Goal: Find specific page/section: Find specific page/section

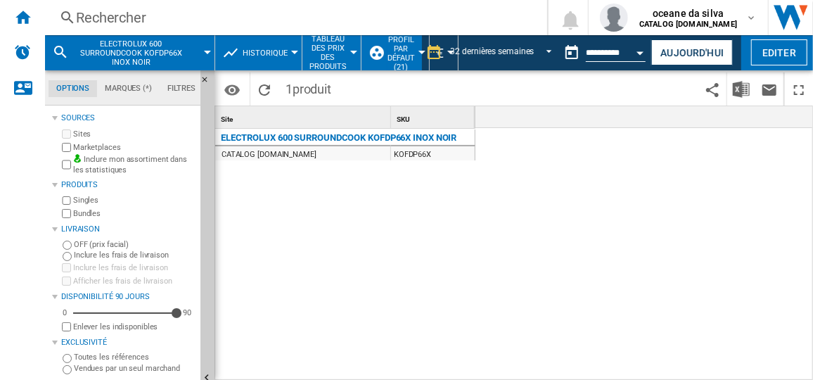
scroll to position [0, 3141]
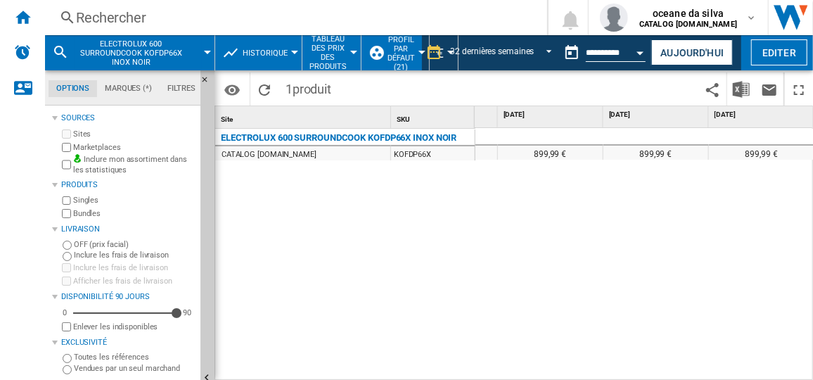
click at [188, 55] on button "ELECTROLUX 600 SURROUNDCOOK KOFDP66X INOX NOIR" at bounding box center [138, 52] width 127 height 35
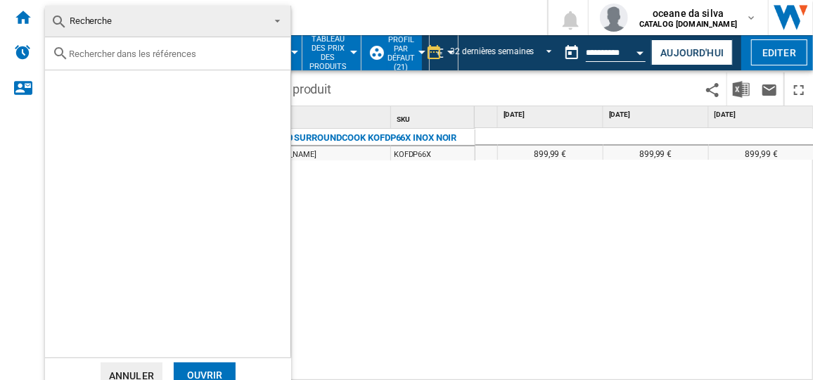
click at [431, 23] on md-backdrop at bounding box center [406, 190] width 813 height 380
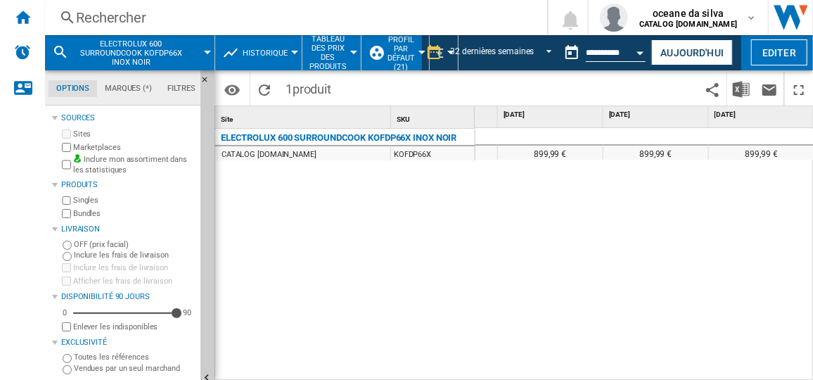
click at [432, 18] on div "Rechercher" at bounding box center [293, 18] width 434 height 20
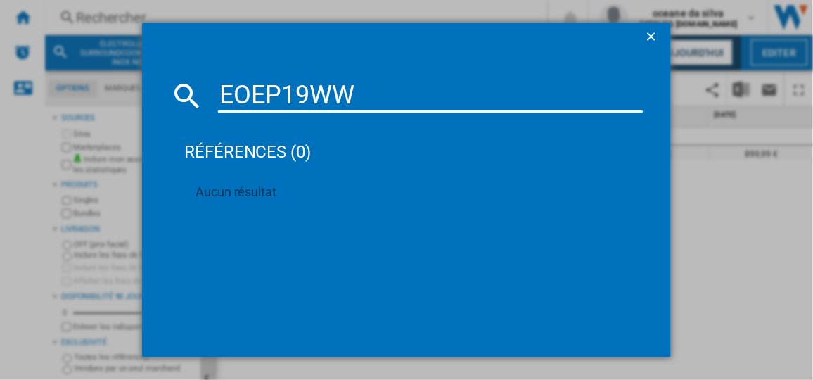
click at [728, 295] on div "EOEP19WW références (0) Aucun résultat" at bounding box center [406, 190] width 813 height 380
drag, startPoint x: 365, startPoint y: 94, endPoint x: 94, endPoint y: 82, distance: 271.6
click at [94, 82] on div "EOEP19WW références (0) Aucun résultat" at bounding box center [406, 190] width 813 height 380
paste input "C6P67WX"
type input "EOC6P67WX"
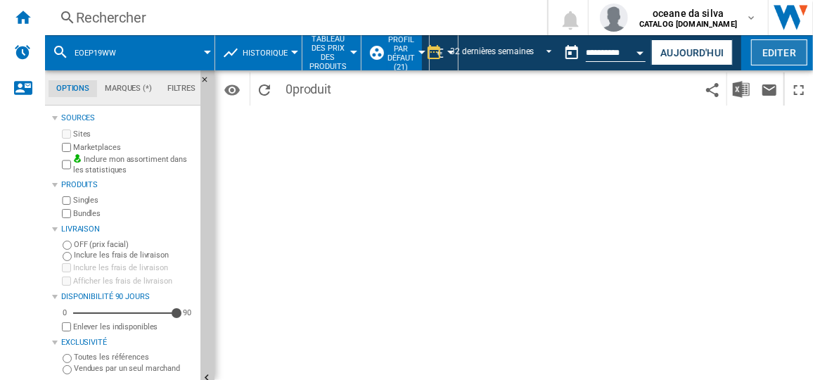
click at [780, 49] on button "Editer" at bounding box center [779, 52] width 56 height 26
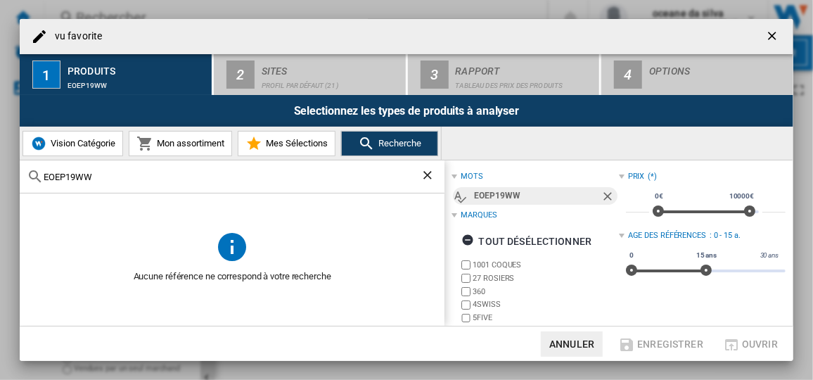
click at [603, 199] on ng-md-icon "Retirer" at bounding box center [608, 197] width 17 height 17
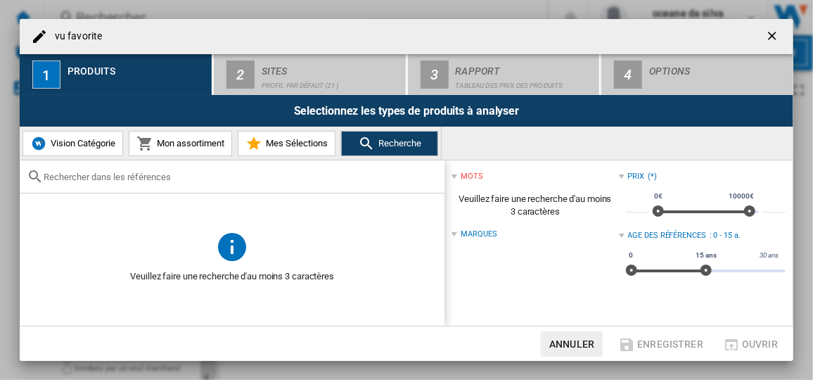
click at [206, 186] on div at bounding box center [232, 176] width 425 height 33
click at [154, 186] on div at bounding box center [232, 176] width 425 height 33
click at [157, 176] on input "text" at bounding box center [241, 177] width 394 height 11
paste input "EOC6P67WX"
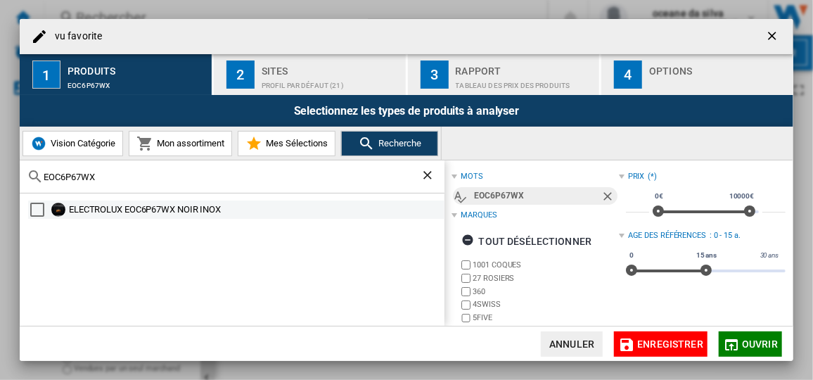
type input "EOC6P67WX"
drag, startPoint x: 208, startPoint y: 213, endPoint x: 196, endPoint y: 217, distance: 12.7
click at [196, 213] on div "ELECTROLUX EOC6P67WX NOIR INOX" at bounding box center [255, 209] width 373 height 14
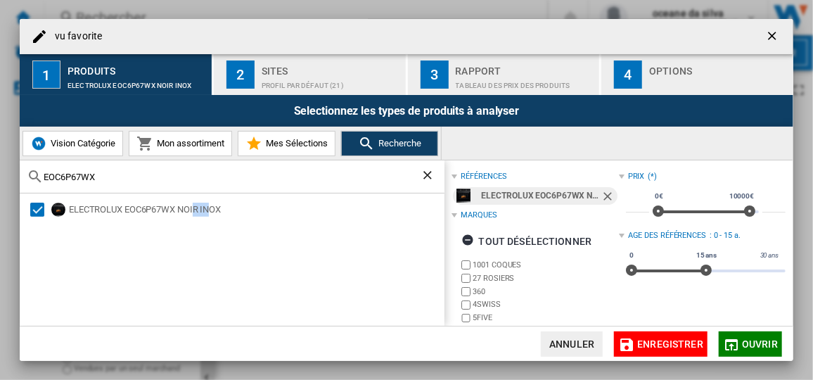
click at [748, 340] on span "Ouvrir" at bounding box center [760, 343] width 36 height 11
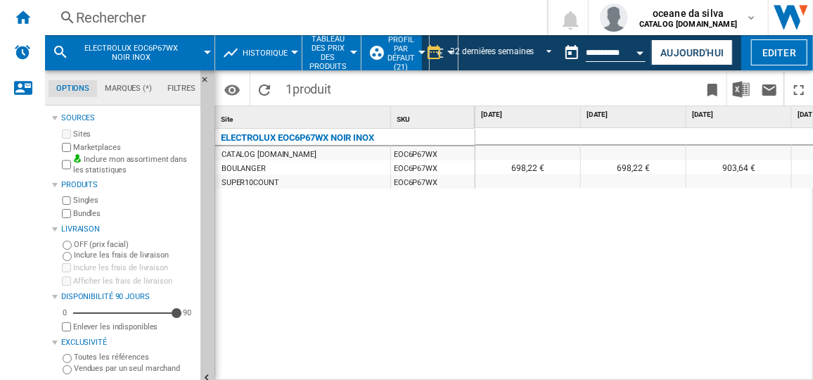
click at [163, 16] on div "Rechercher" at bounding box center [293, 18] width 434 height 20
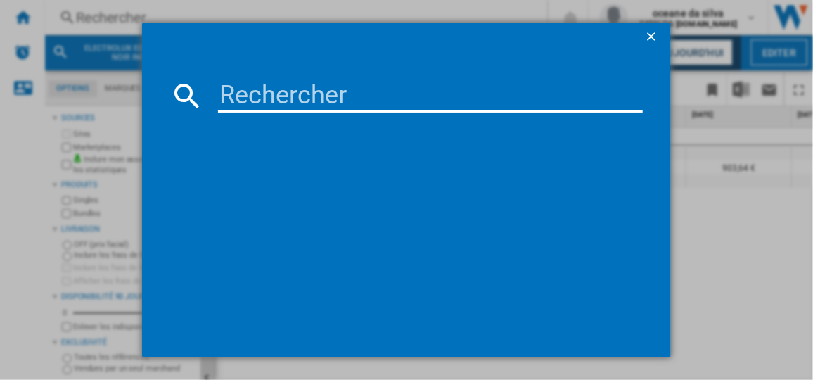
type input "SOP6417LX"
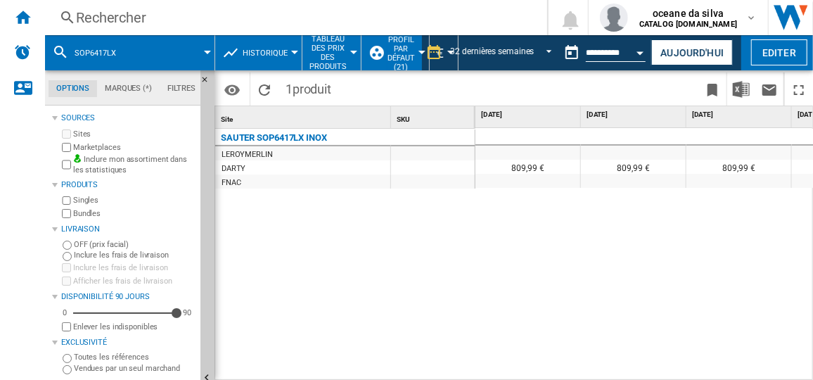
click at [117, 18] on div "Rechercher" at bounding box center [293, 18] width 434 height 20
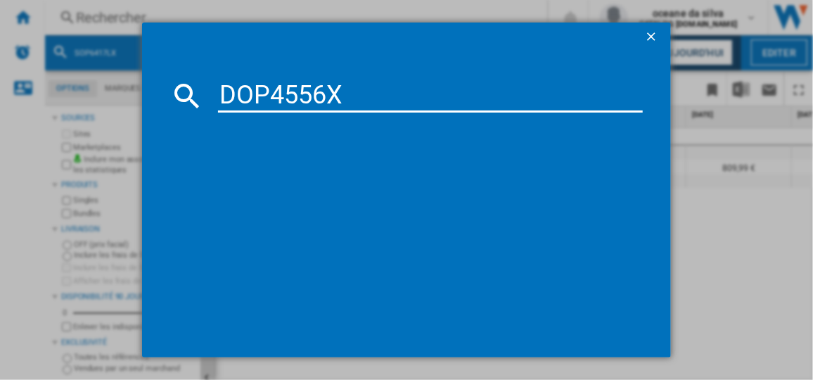
type input "DOP4556X"
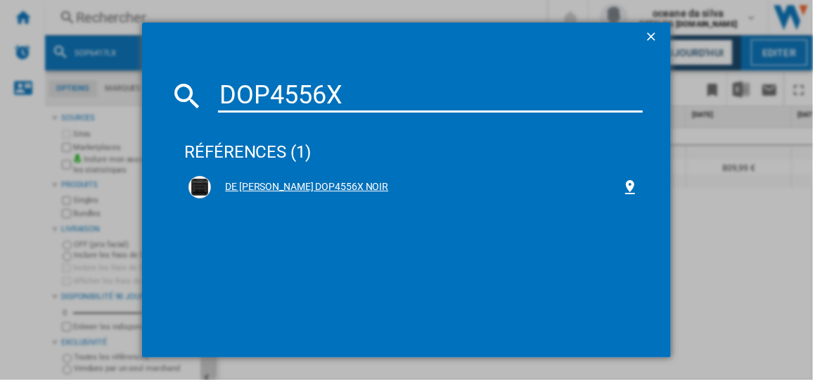
click at [353, 200] on div "DE [PERSON_NAME] DOP4556X NOIR" at bounding box center [413, 187] width 458 height 31
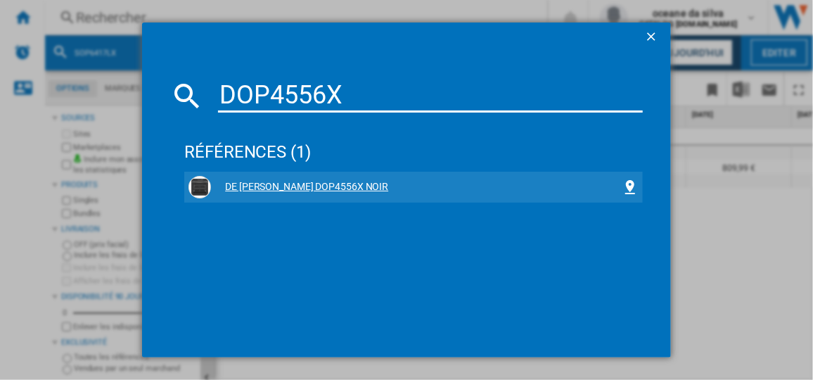
click at [232, 184] on div "DE [PERSON_NAME] DOP4556X NOIR" at bounding box center [416, 187] width 410 height 14
